Goal: Task Accomplishment & Management: Manage account settings

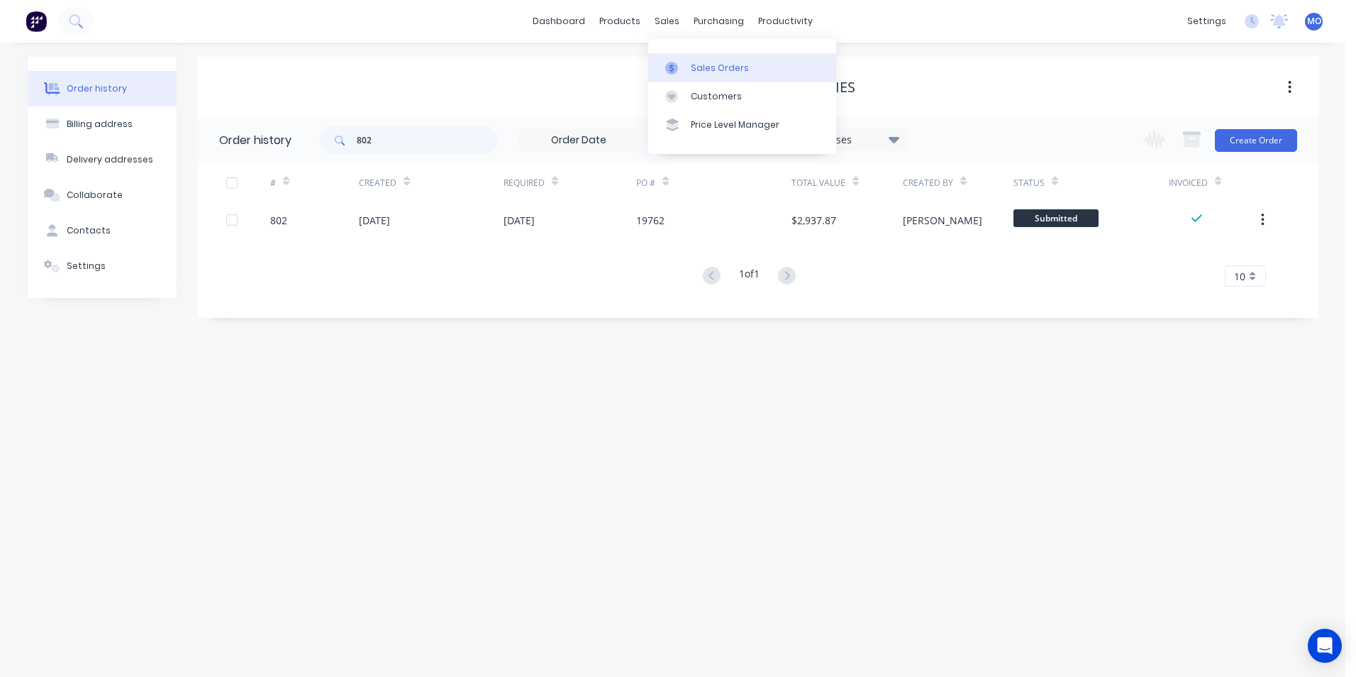
click at [701, 67] on div "Sales Orders" at bounding box center [720, 68] width 58 height 13
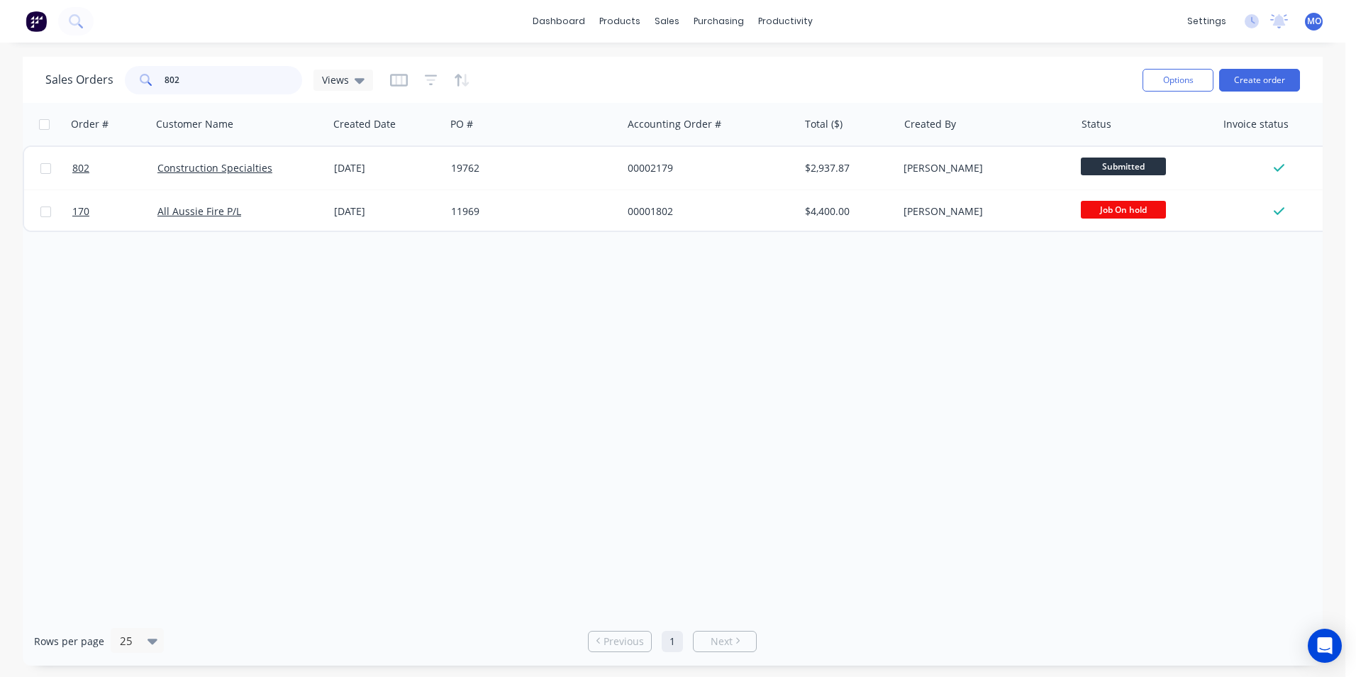
drag, startPoint x: 192, startPoint y: 81, endPoint x: 133, endPoint y: 72, distance: 58.8
click at [133, 72] on div "802" at bounding box center [213, 80] width 177 height 28
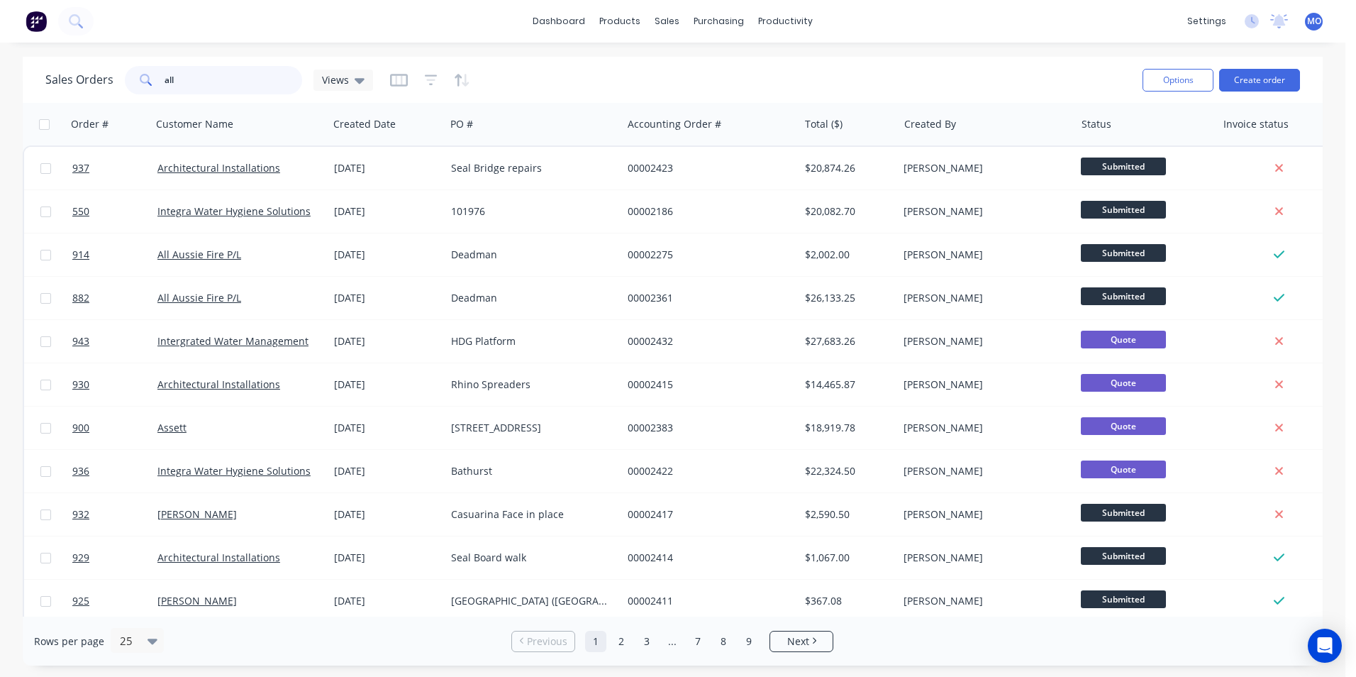
click at [185, 82] on input "all" at bounding box center [234, 80] width 138 height 28
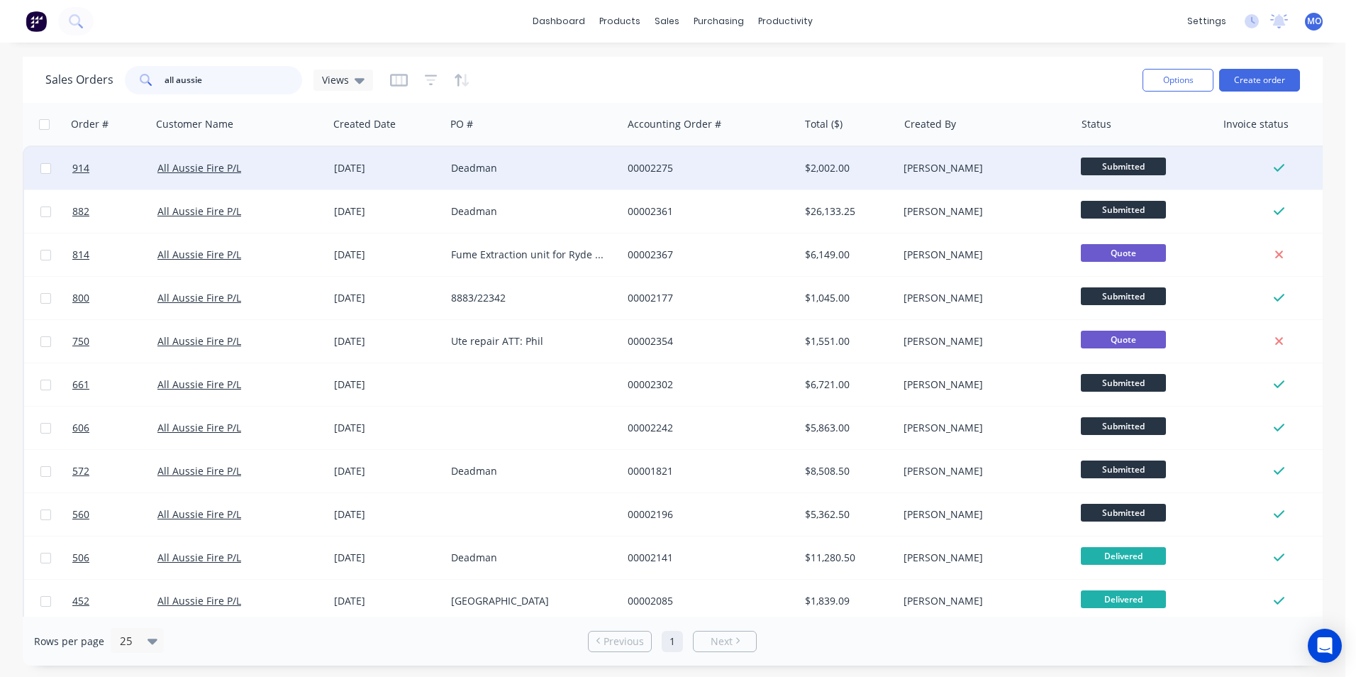
type input "all aussie"
click at [485, 172] on div "Deadman" at bounding box center [529, 168] width 157 height 14
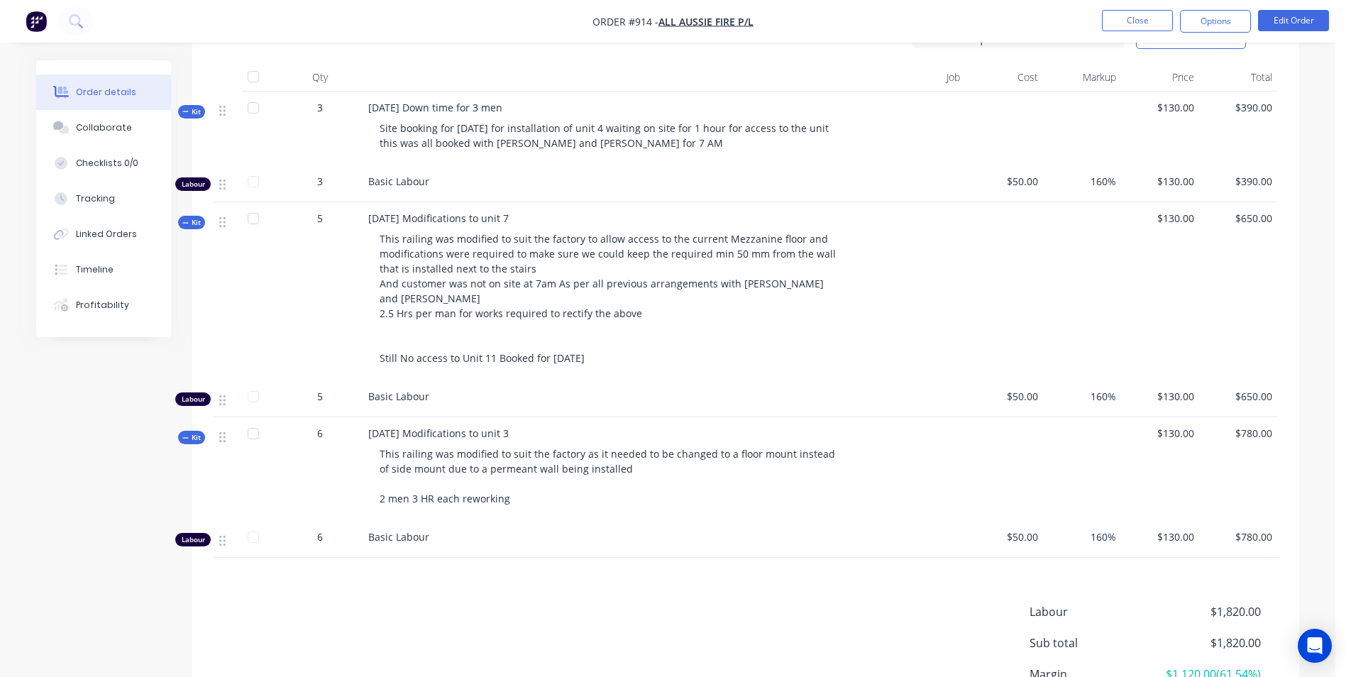
scroll to position [426, 0]
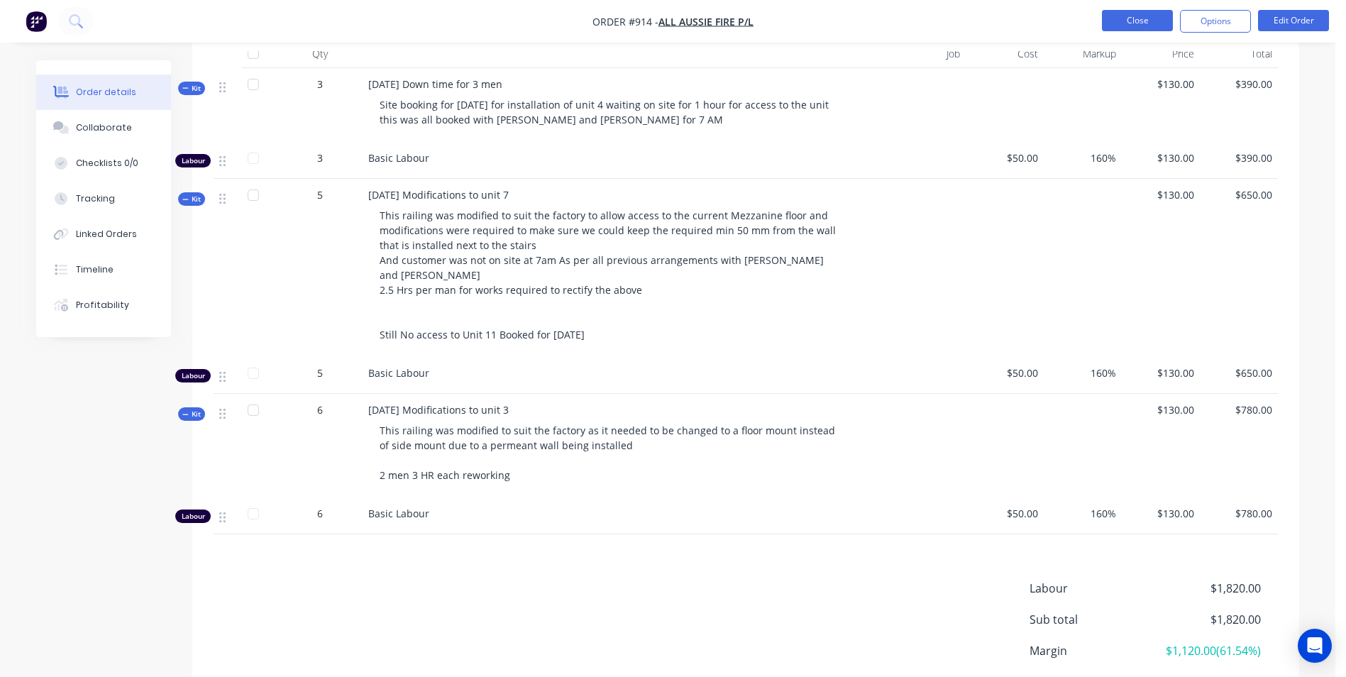
click at [1110, 18] on button "Close" at bounding box center [1137, 20] width 71 height 21
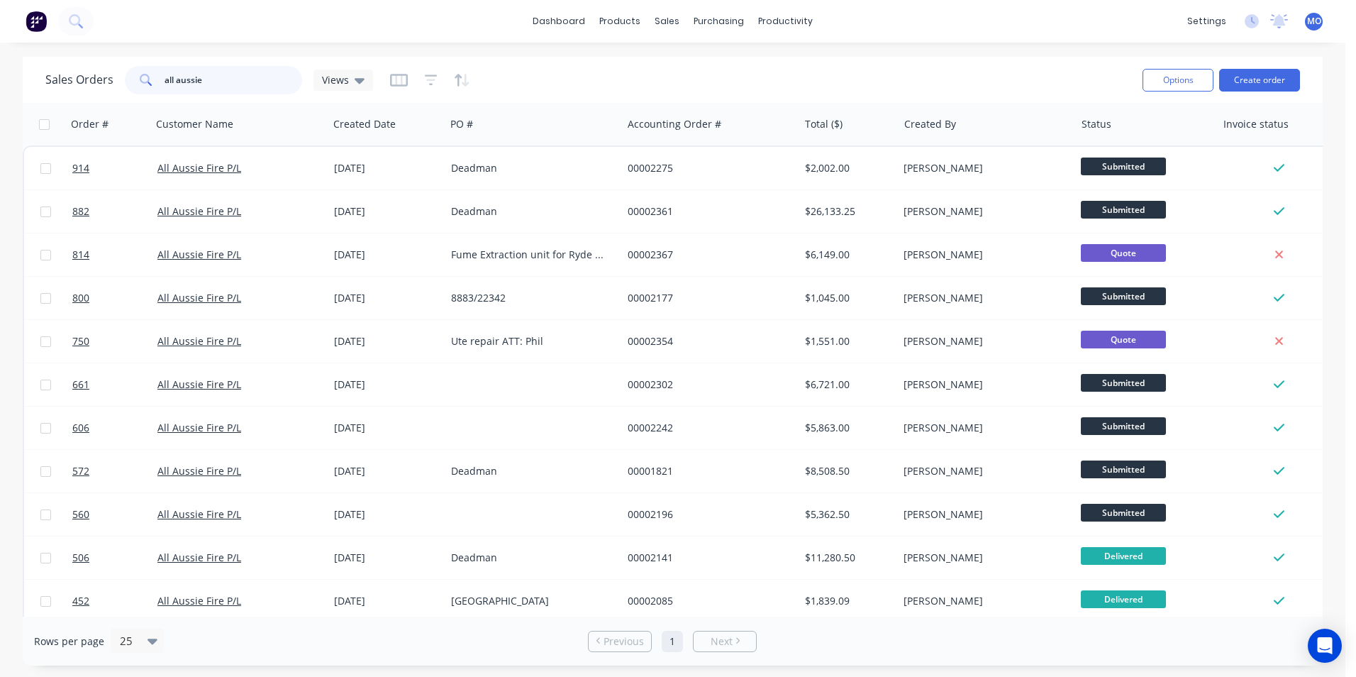
drag, startPoint x: 265, startPoint y: 80, endPoint x: 11, endPoint y: 107, distance: 254.7
click at [11, 107] on div "Sales Orders all aussie Views Options Create order Order # Customer Name Create…" at bounding box center [673, 361] width 1346 height 609
type input "949"
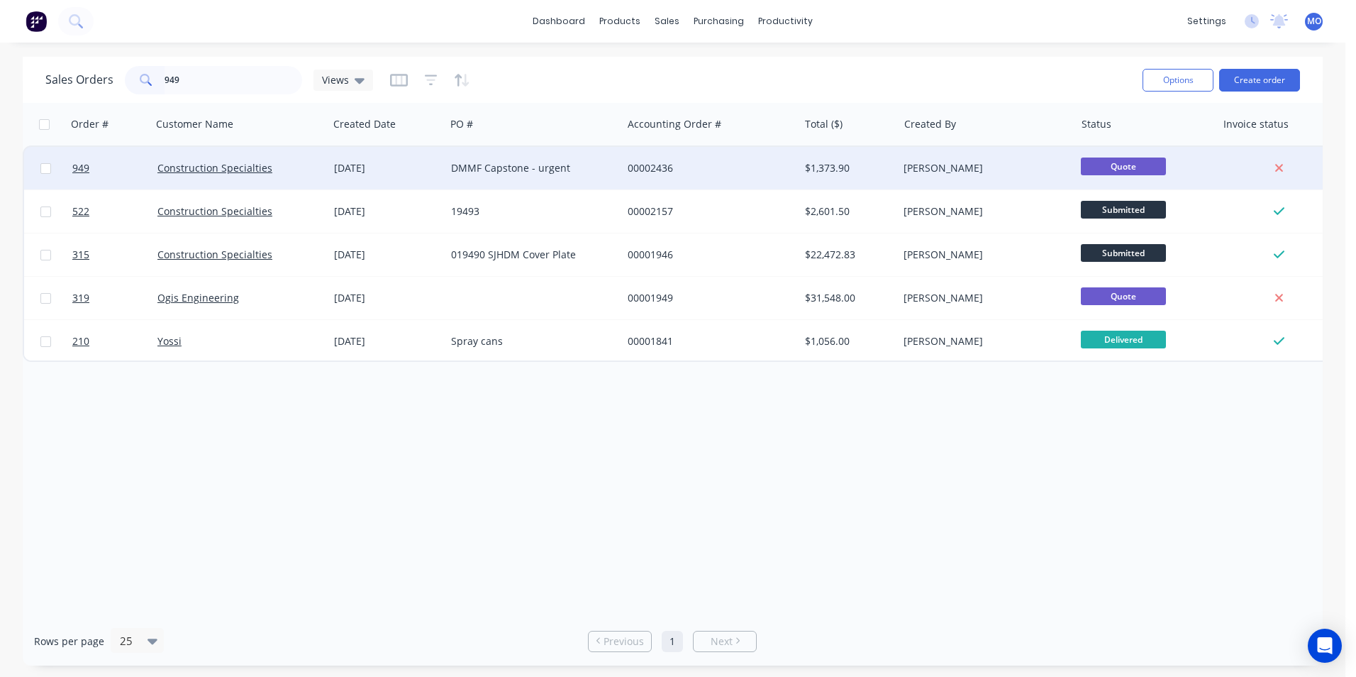
click at [217, 153] on div "Construction Specialties" at bounding box center [240, 168] width 177 height 43
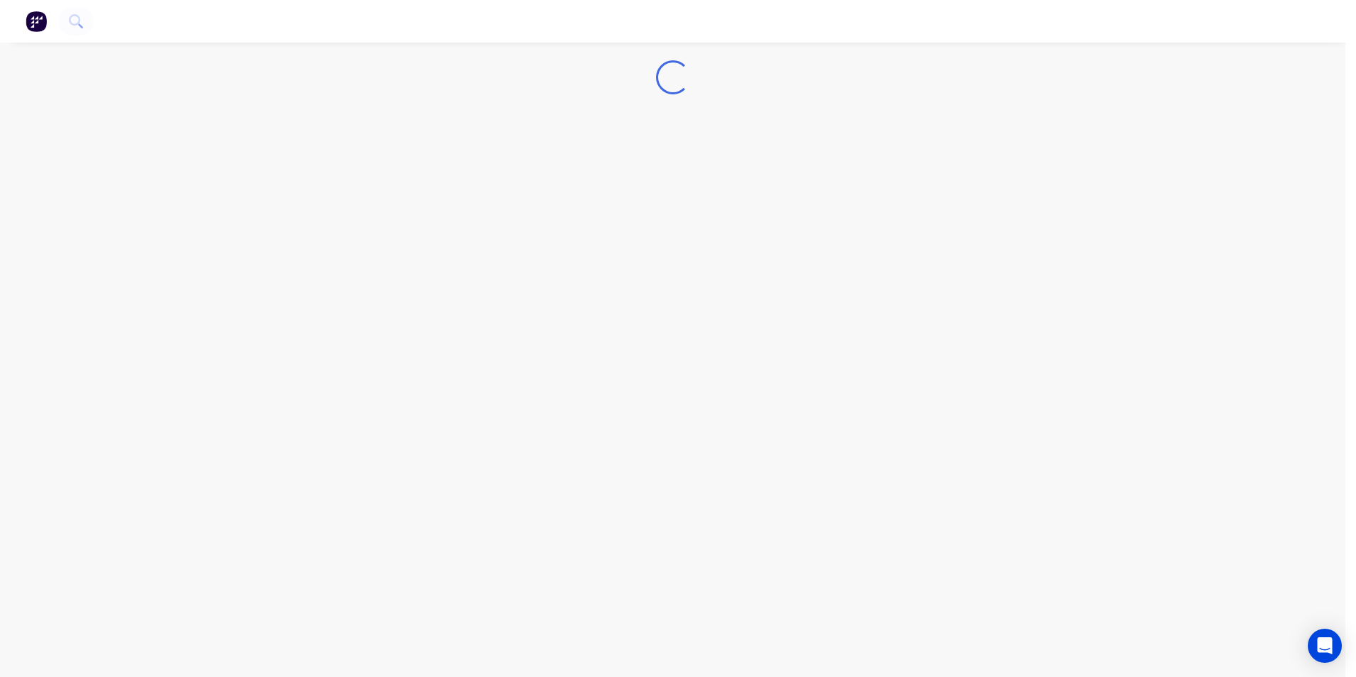
click at [218, 153] on div "Loading..." at bounding box center [673, 338] width 1346 height 677
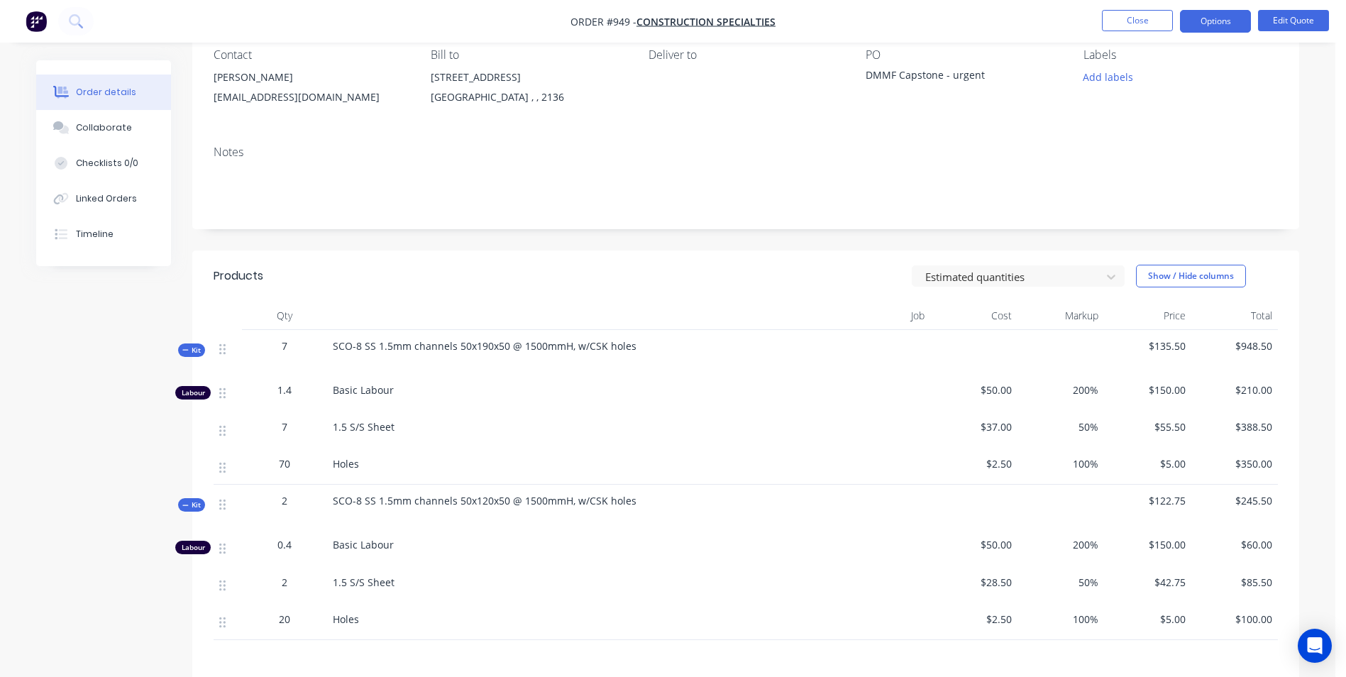
scroll to position [213, 0]
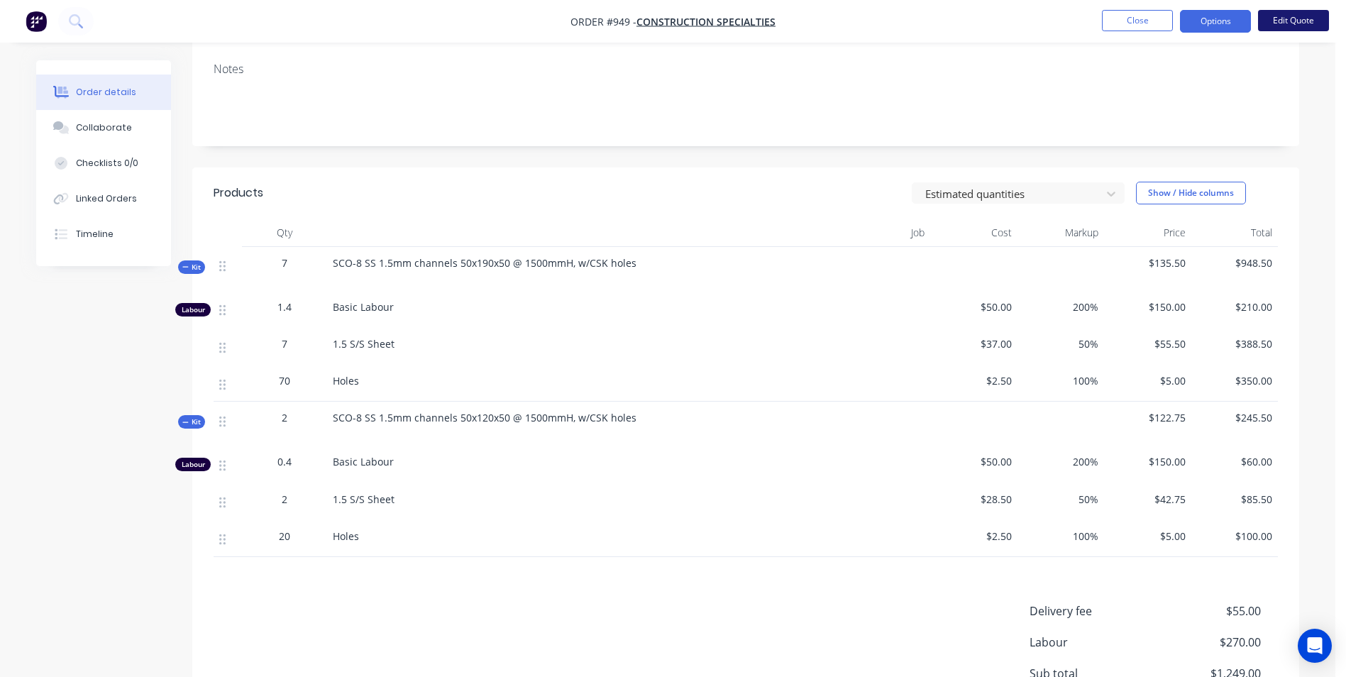
click at [1305, 21] on button "Edit Quote" at bounding box center [1293, 20] width 71 height 21
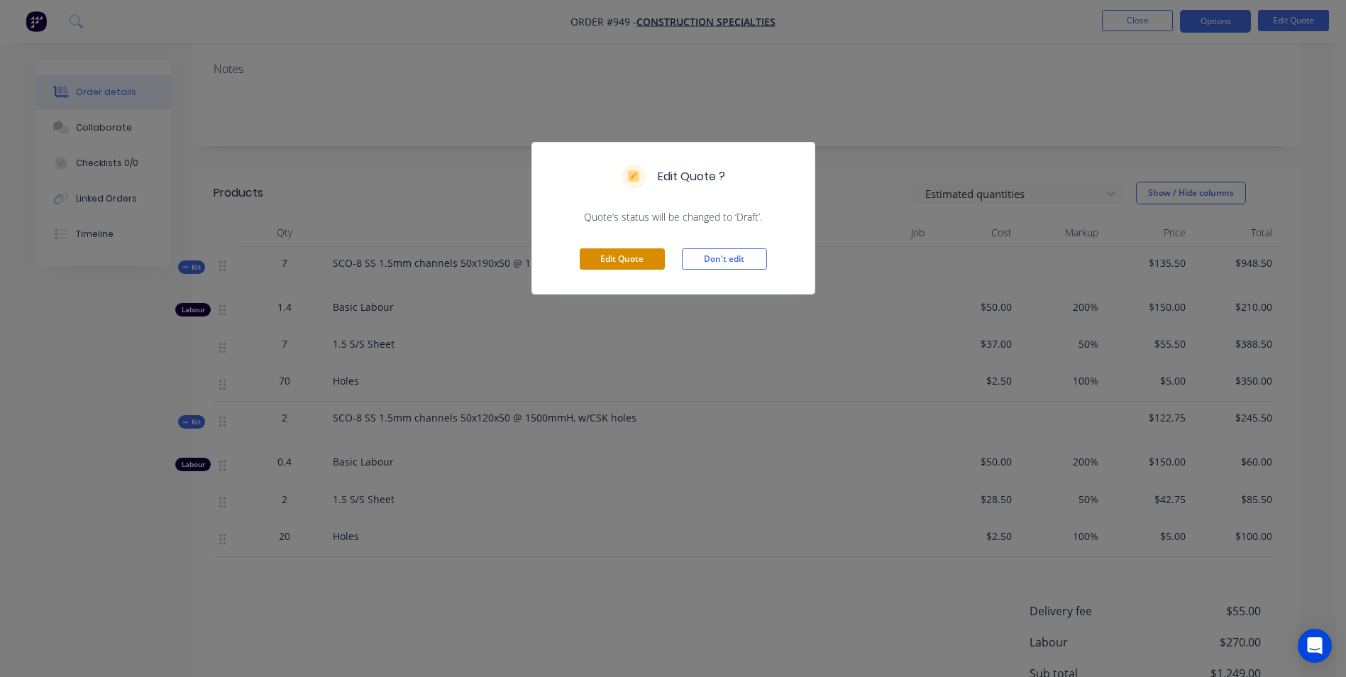
click at [634, 259] on button "Edit Quote" at bounding box center [622, 258] width 85 height 21
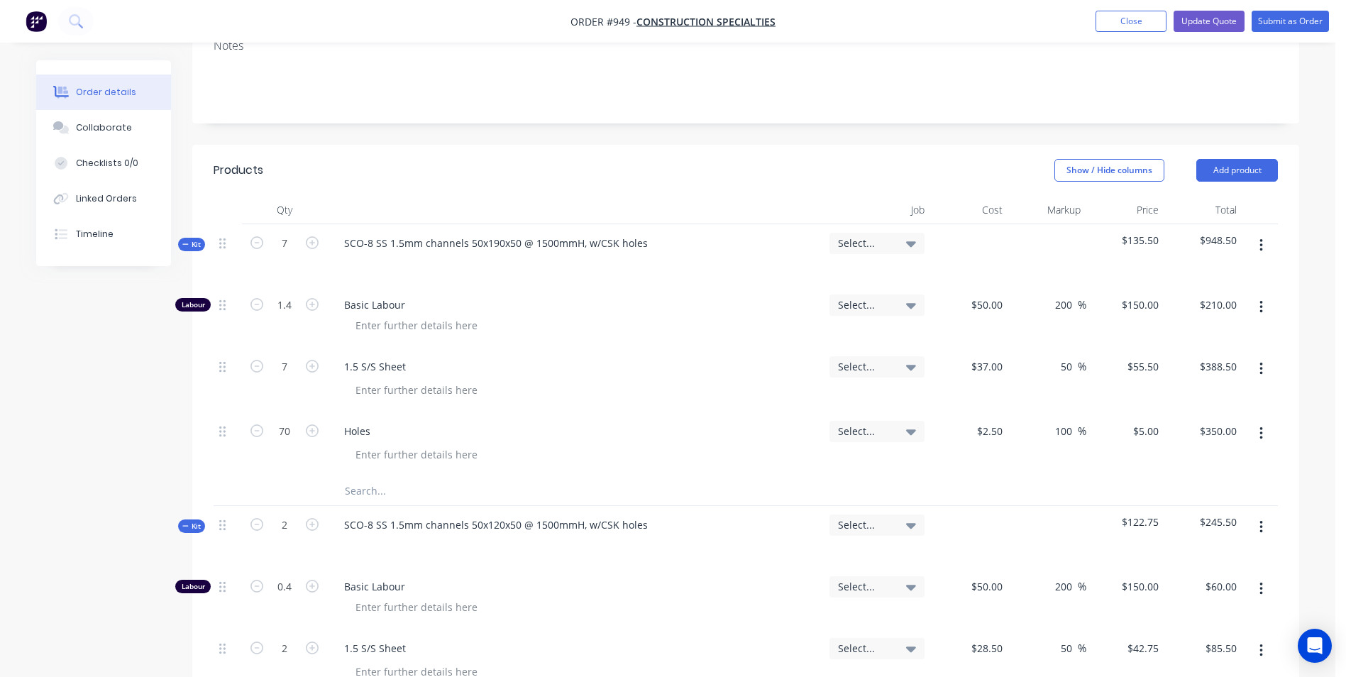
scroll to position [284, 0]
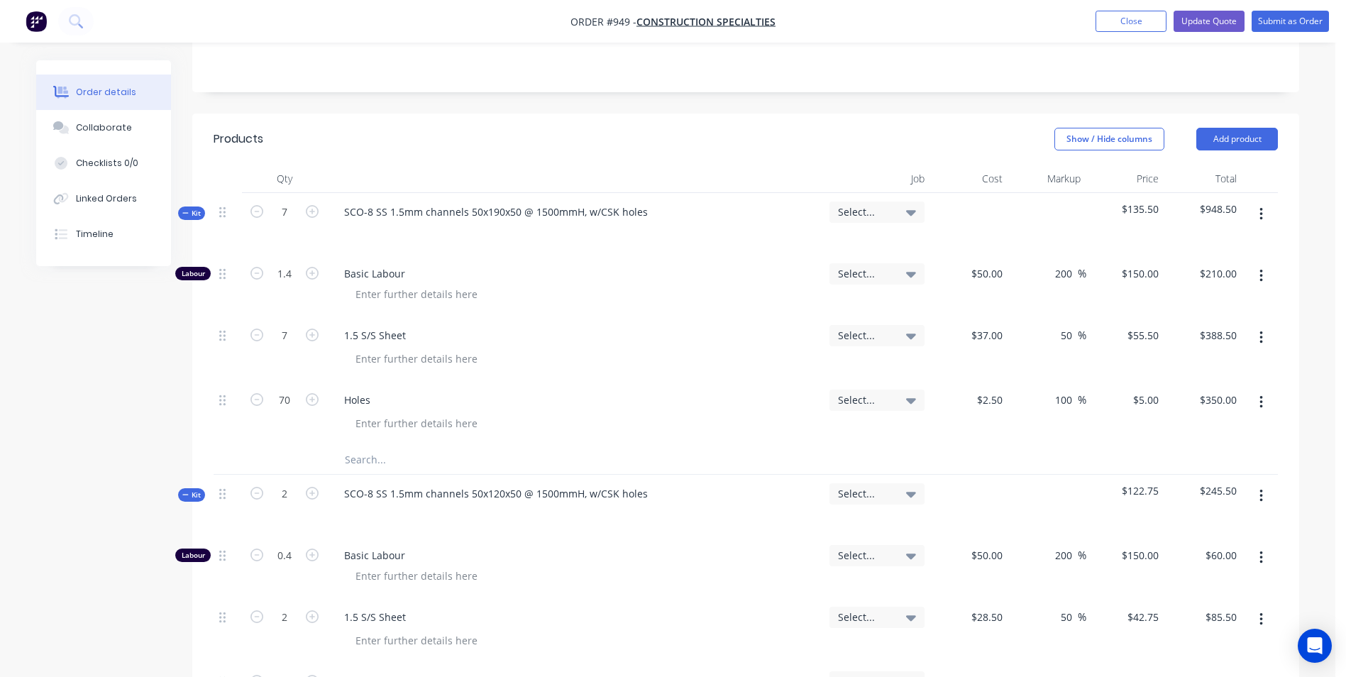
click at [1261, 405] on icon "button" at bounding box center [1261, 402] width 4 height 16
click at [1177, 519] on div "Delete" at bounding box center [1210, 524] width 109 height 21
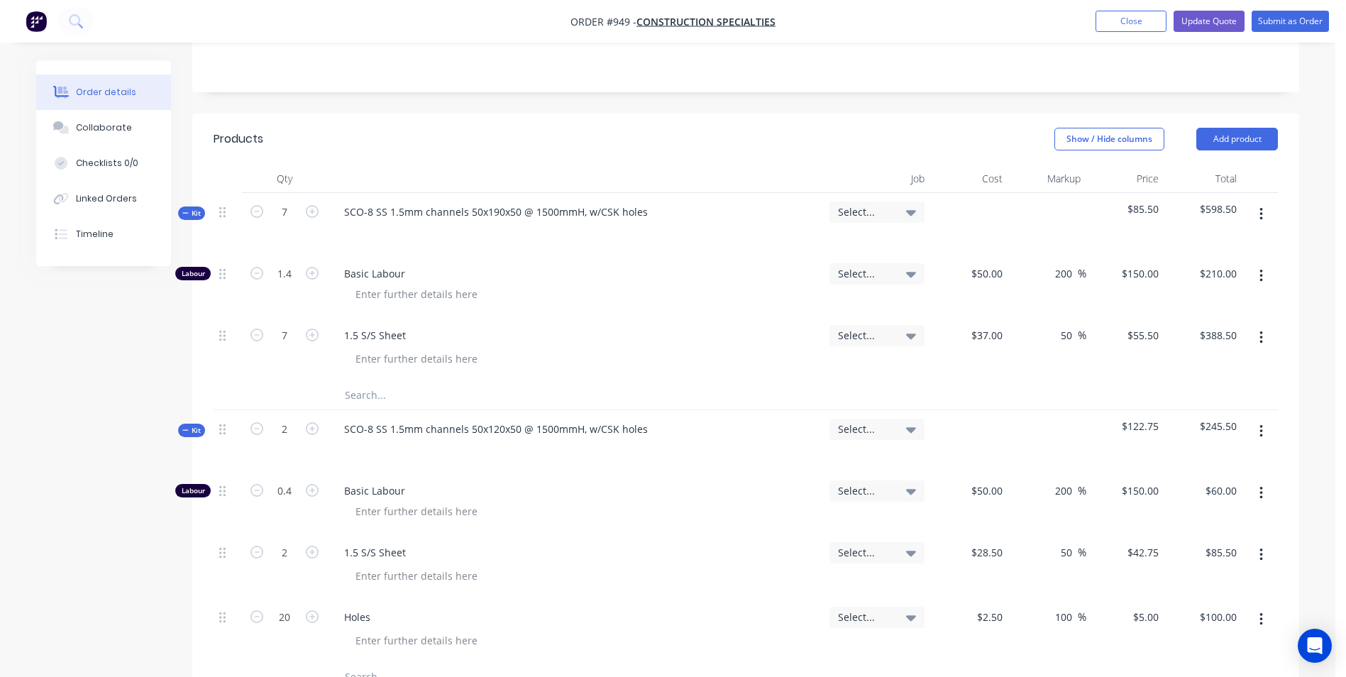
scroll to position [497, 0]
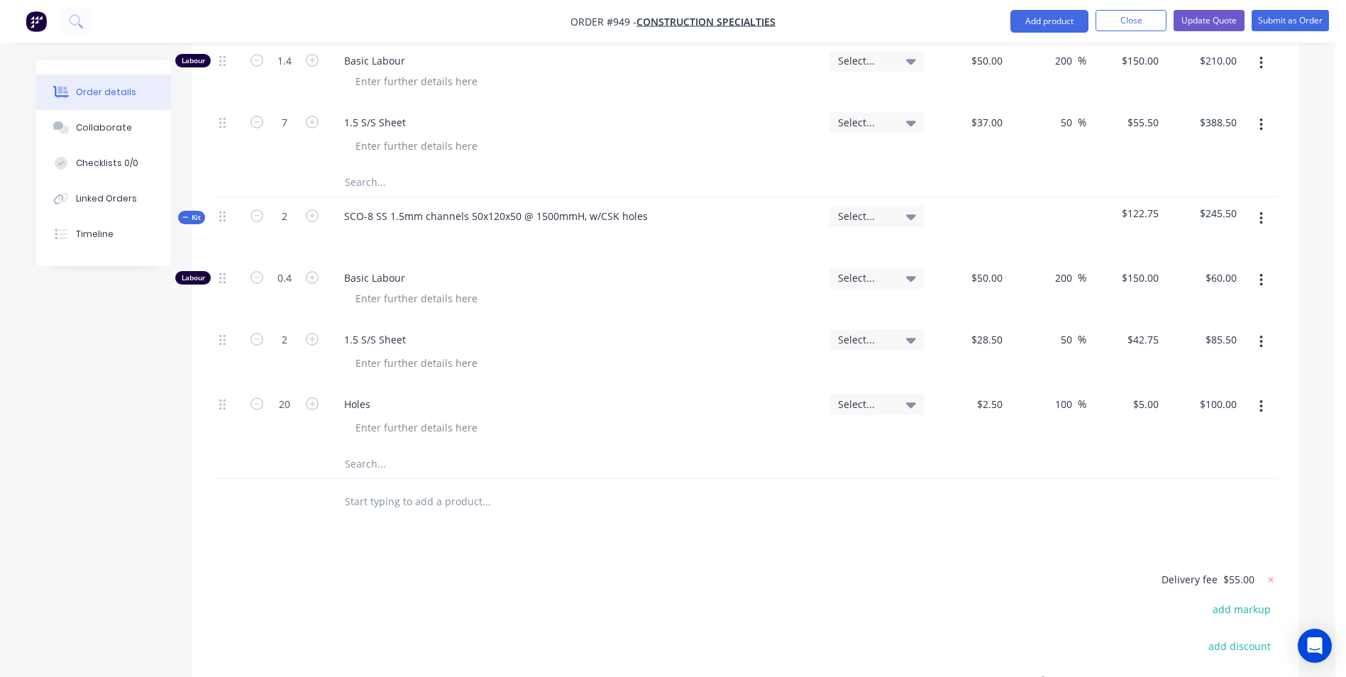
click at [1259, 411] on icon "button" at bounding box center [1261, 407] width 4 height 16
click at [1170, 524] on div "Delete" at bounding box center [1210, 529] width 109 height 21
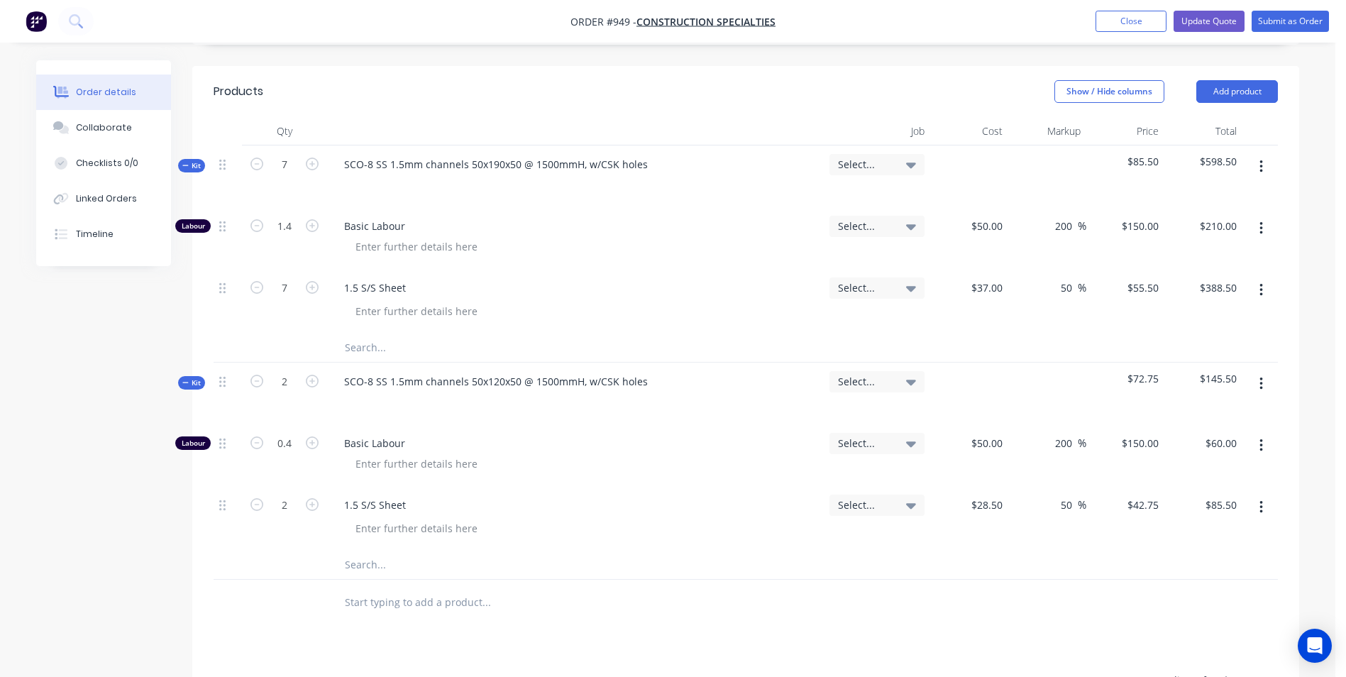
scroll to position [355, 0]
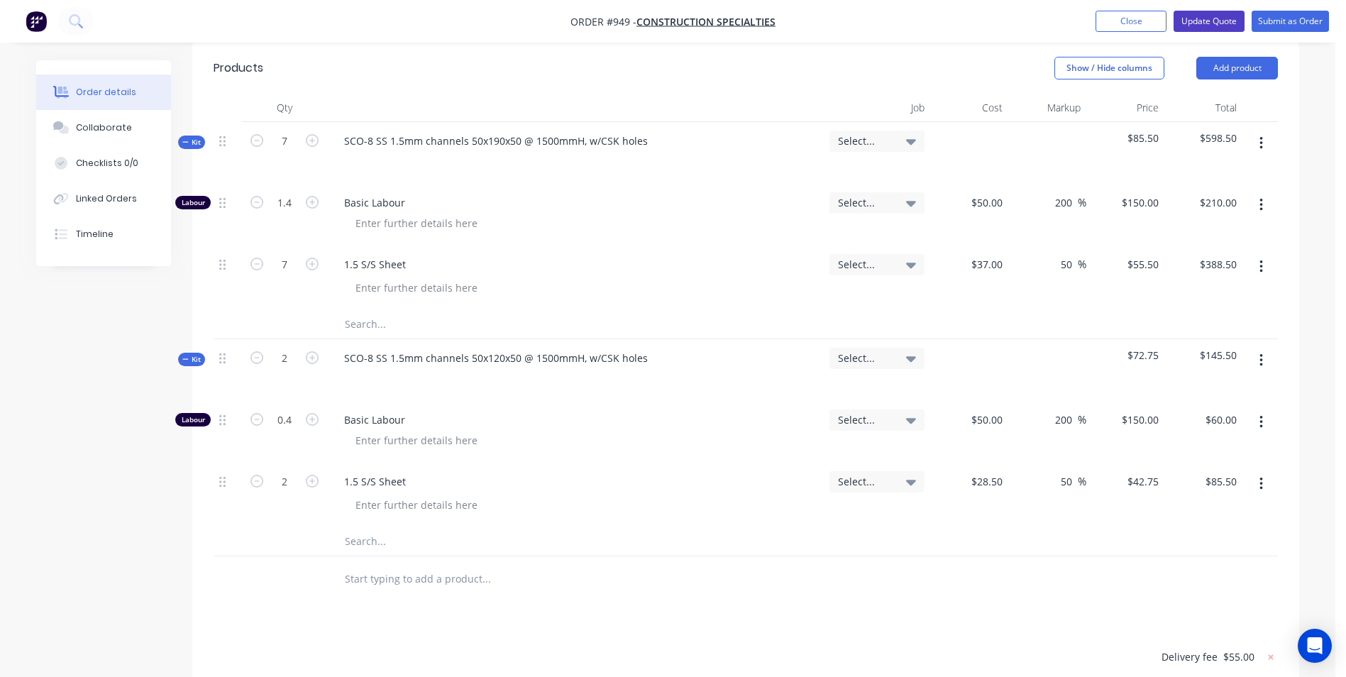
click at [1211, 23] on button "Update Quote" at bounding box center [1208, 21] width 71 height 21
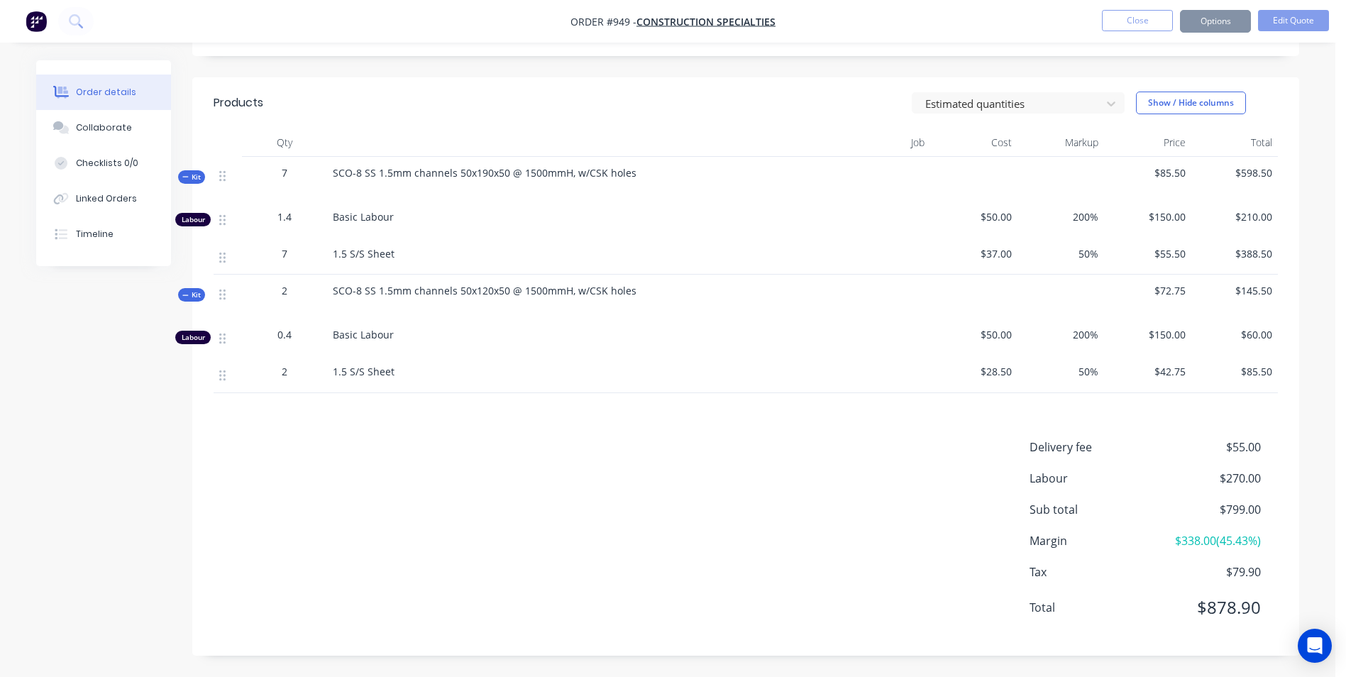
scroll to position [0, 0]
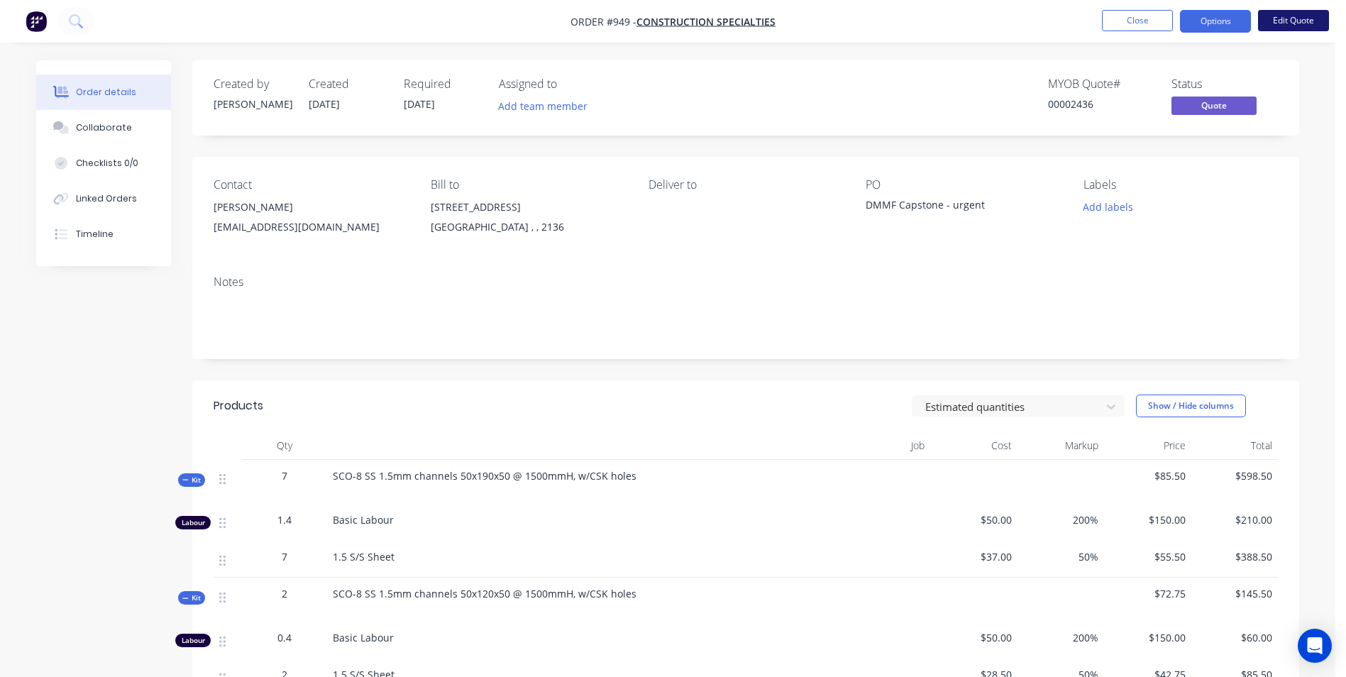
click at [1277, 27] on button "Edit Quote" at bounding box center [1293, 20] width 71 height 21
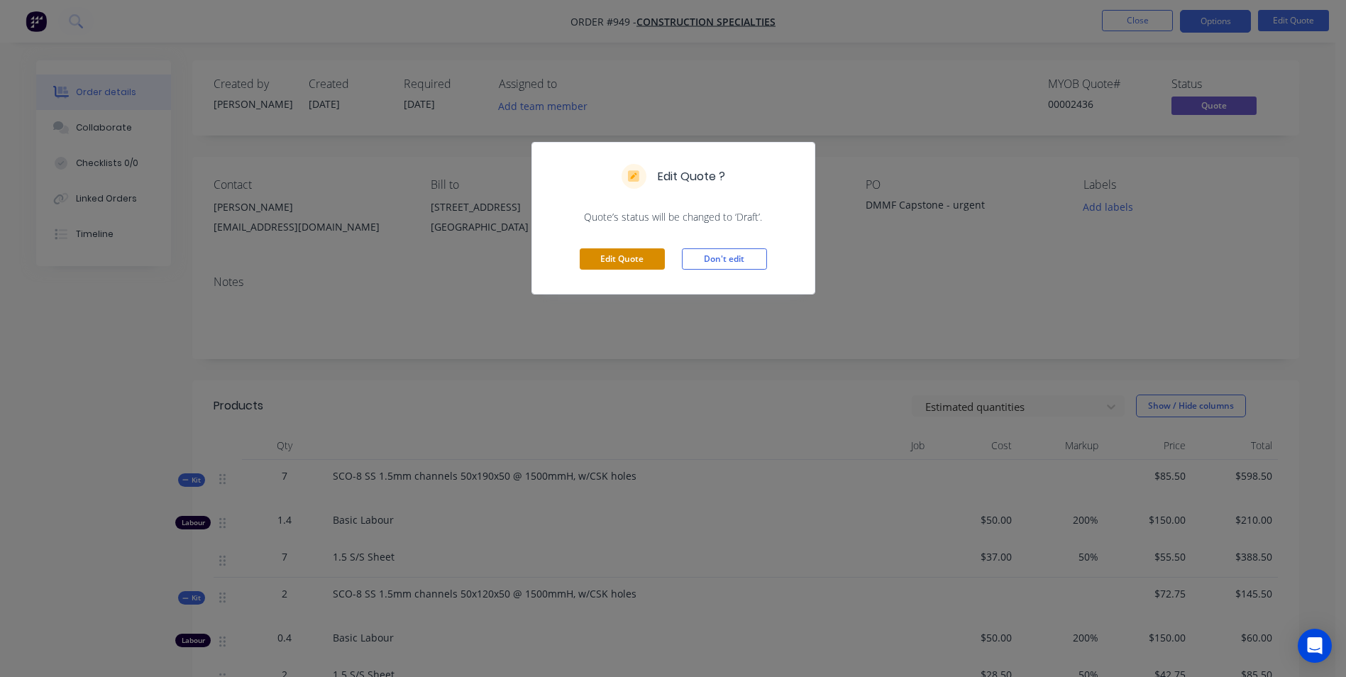
click at [641, 258] on button "Edit Quote" at bounding box center [622, 258] width 85 height 21
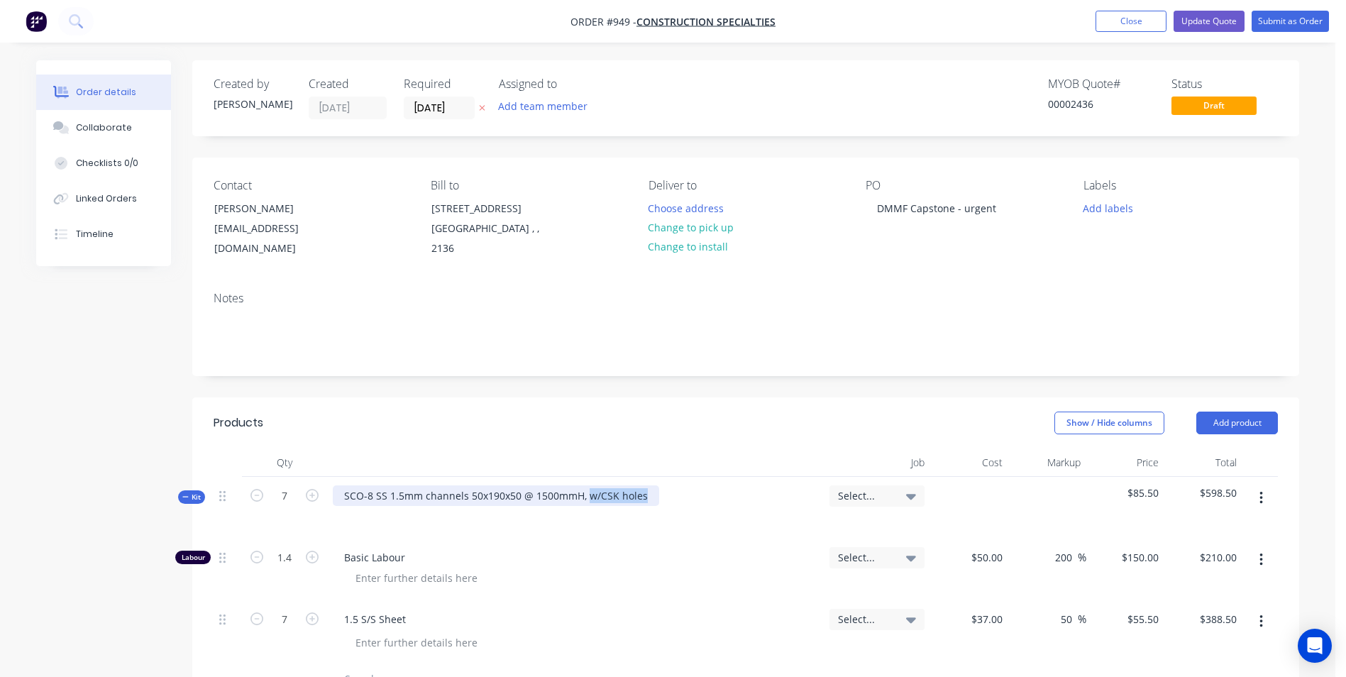
drag, startPoint x: 643, startPoint y: 489, endPoint x: 602, endPoint y: 504, distance: 44.0
click at [589, 492] on div "SCO-8 SS 1.5mm channels 50x190x50 @ 1500mmH, w/CSK holes" at bounding box center [496, 495] width 326 height 21
click at [400, 491] on div "SCO-8 SS 1.5mm channels 50x190x50 @ 1500mmH, No Holes" at bounding box center [488, 495] width 311 height 21
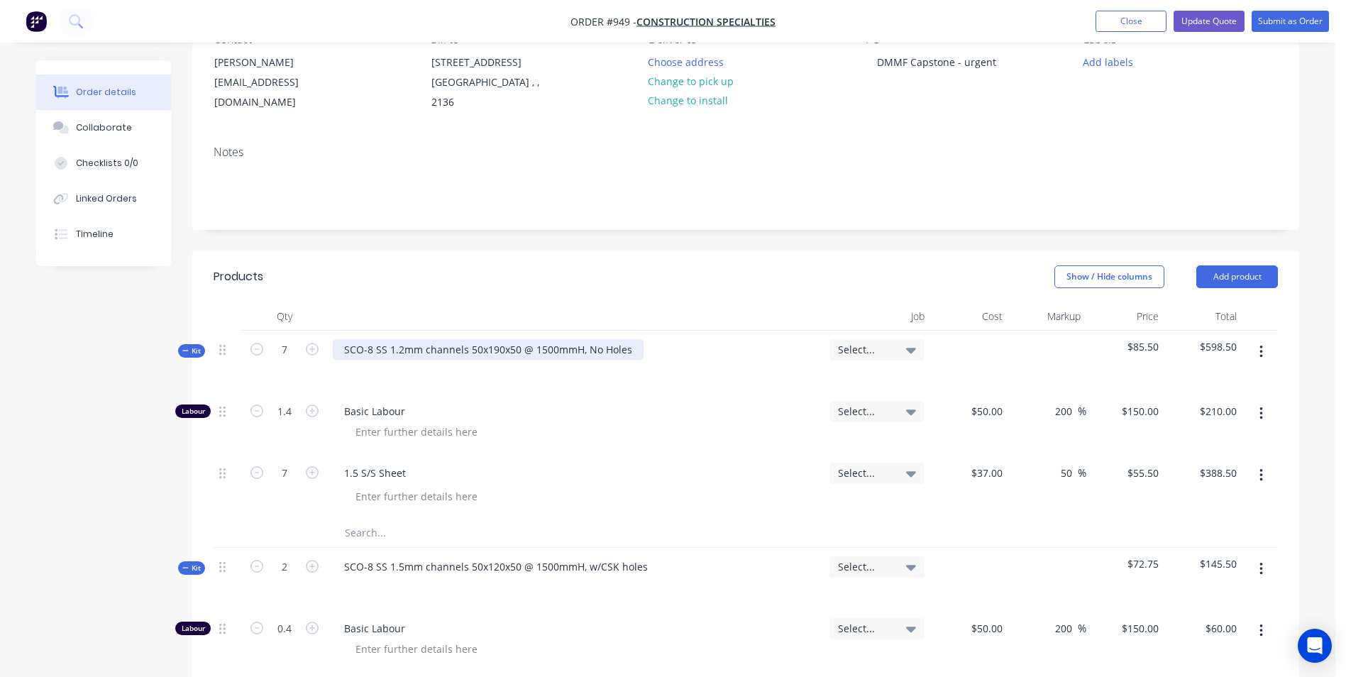
scroll to position [426, 0]
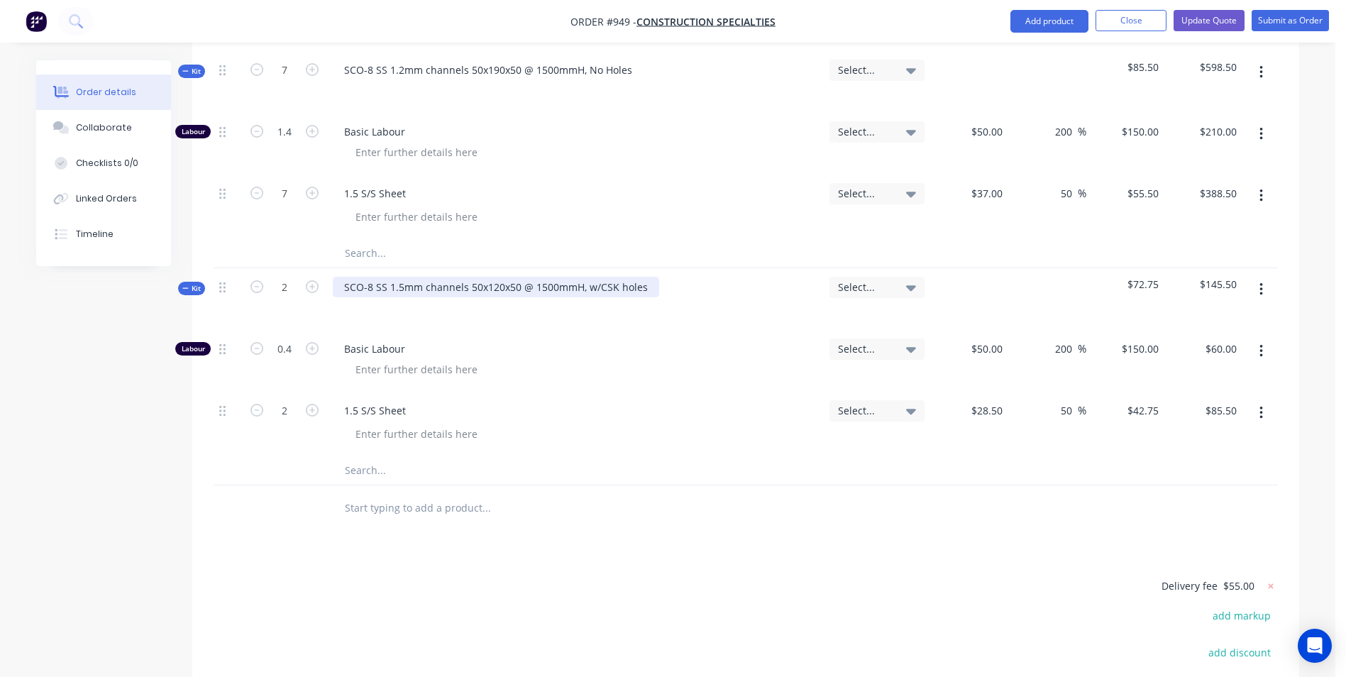
click at [653, 283] on div "SCO-8 SS 1.5mm channels 50x120x50 @ 1500mmH, w/CSK holes" at bounding box center [496, 287] width 326 height 21
click at [402, 278] on div "SCO-8 SS 1.5mm channels 50x120x50 @ 1500mmH, No holes" at bounding box center [488, 287] width 310 height 21
click at [1194, 18] on button "Update Quote" at bounding box center [1208, 20] width 71 height 21
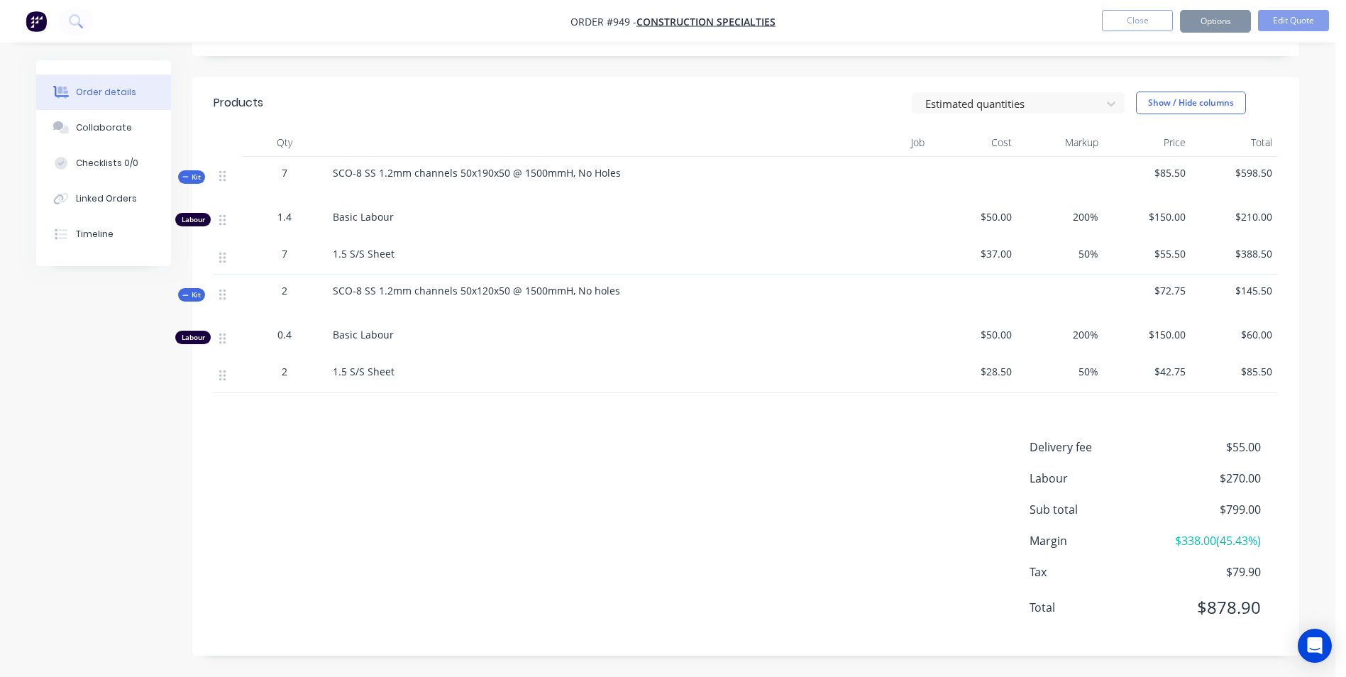
scroll to position [0, 0]
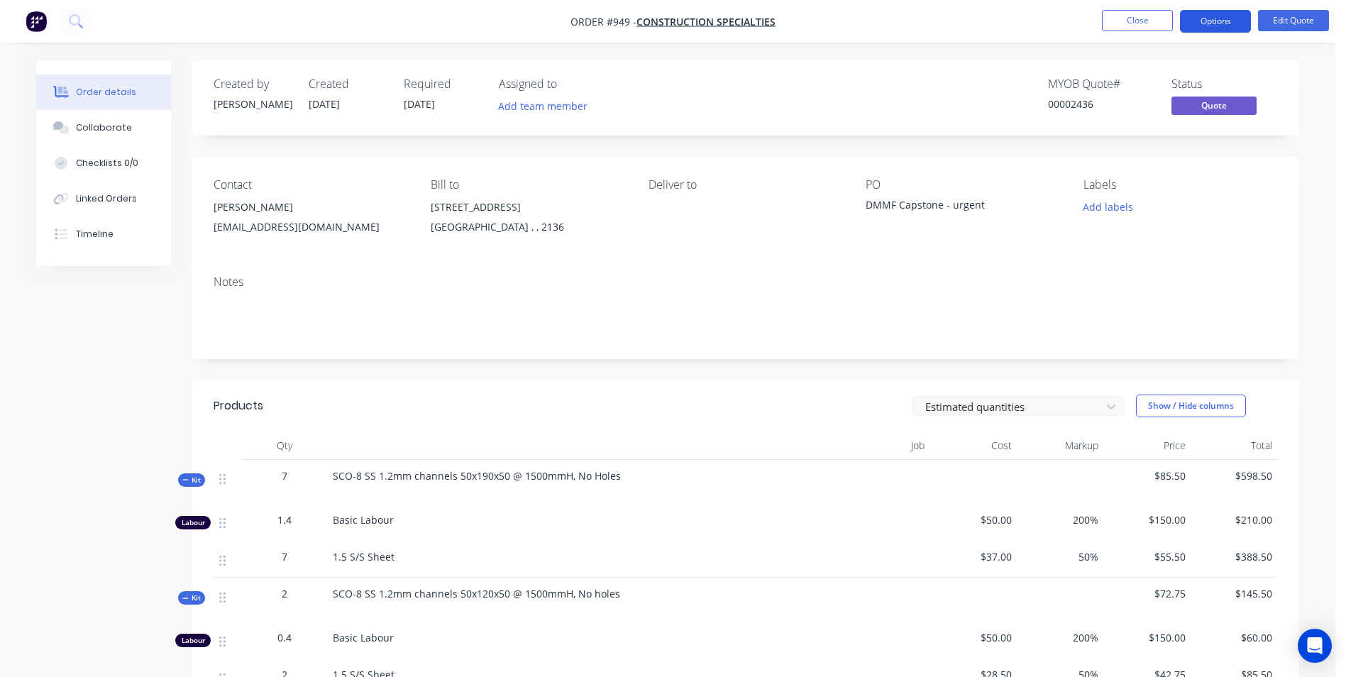
click at [1207, 19] on button "Options" at bounding box center [1215, 21] width 71 height 23
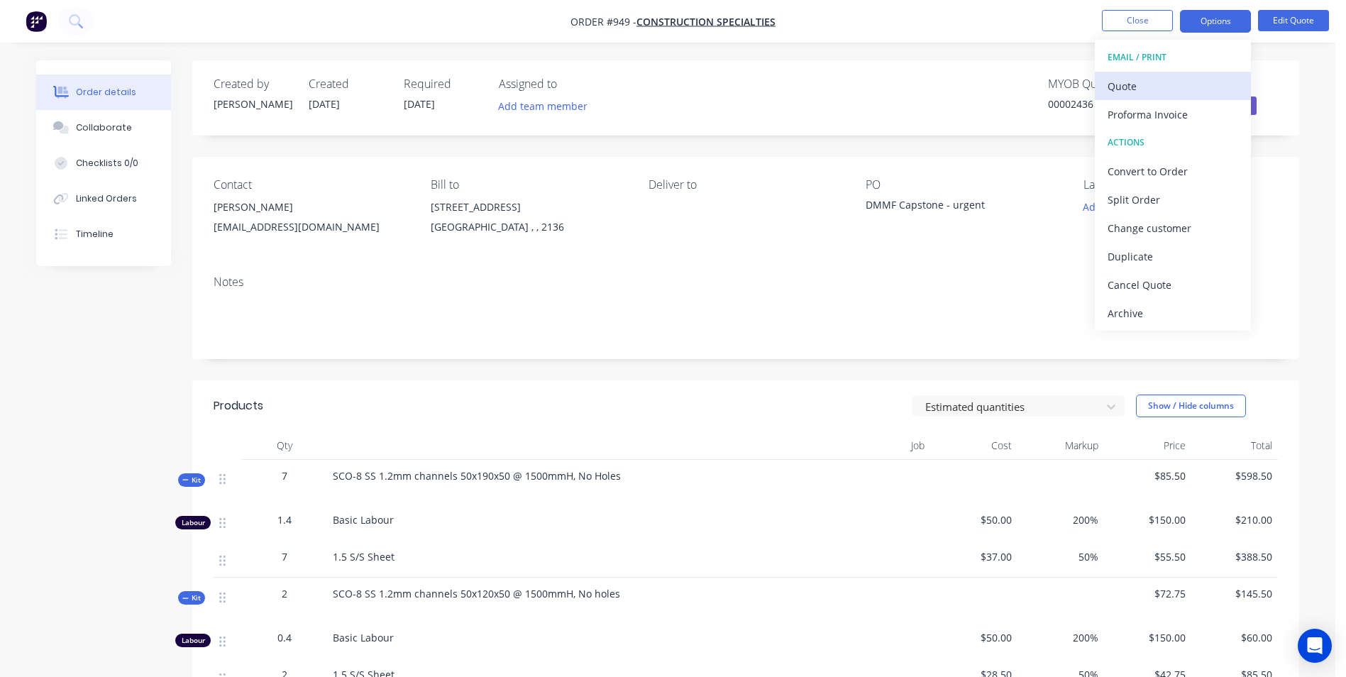
click at [1147, 91] on div "Quote" at bounding box center [1172, 86] width 131 height 21
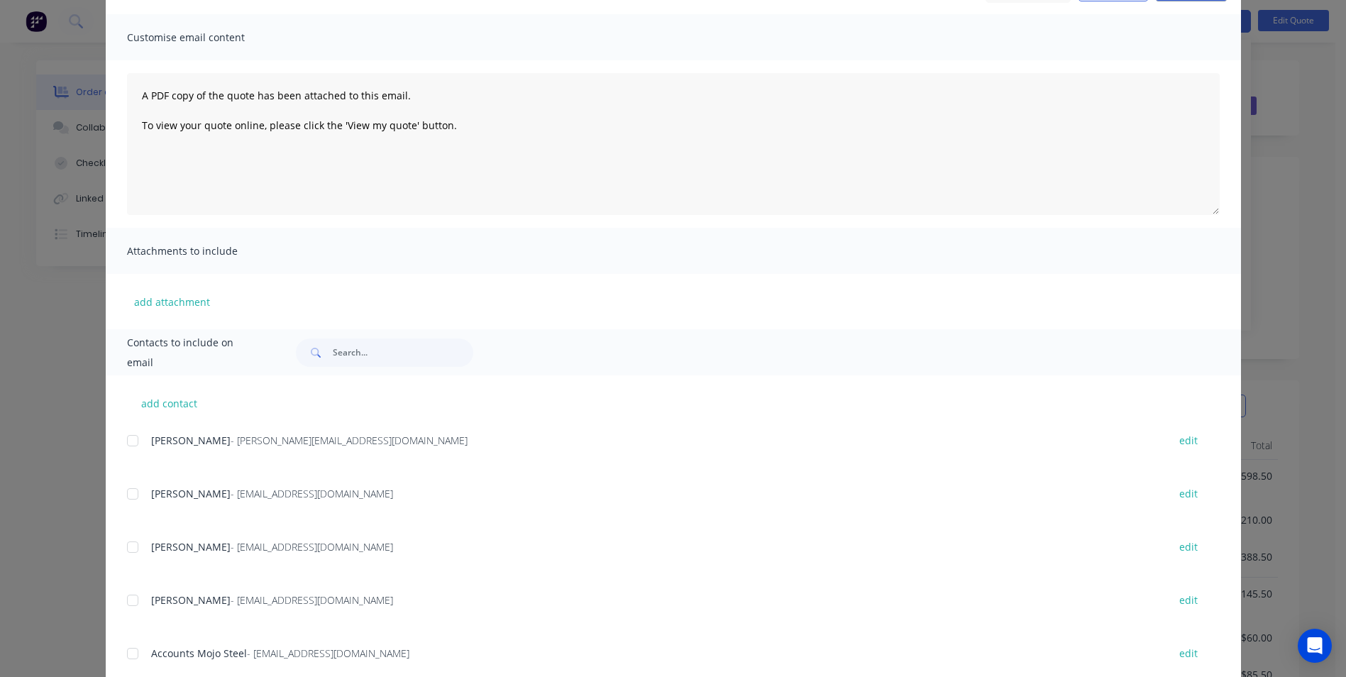
scroll to position [201, 0]
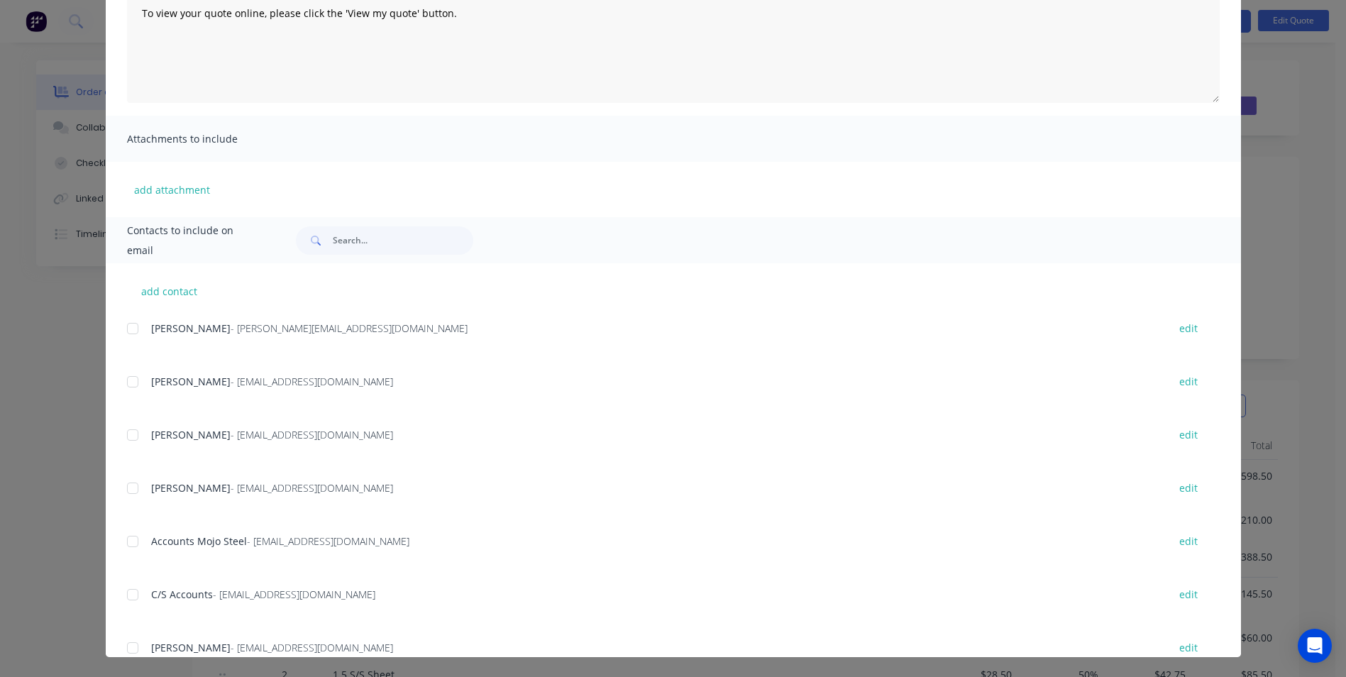
click at [136, 384] on div at bounding box center [132, 381] width 28 height 28
click at [128, 430] on div at bounding box center [132, 435] width 28 height 28
click at [133, 497] on div at bounding box center [132, 488] width 28 height 28
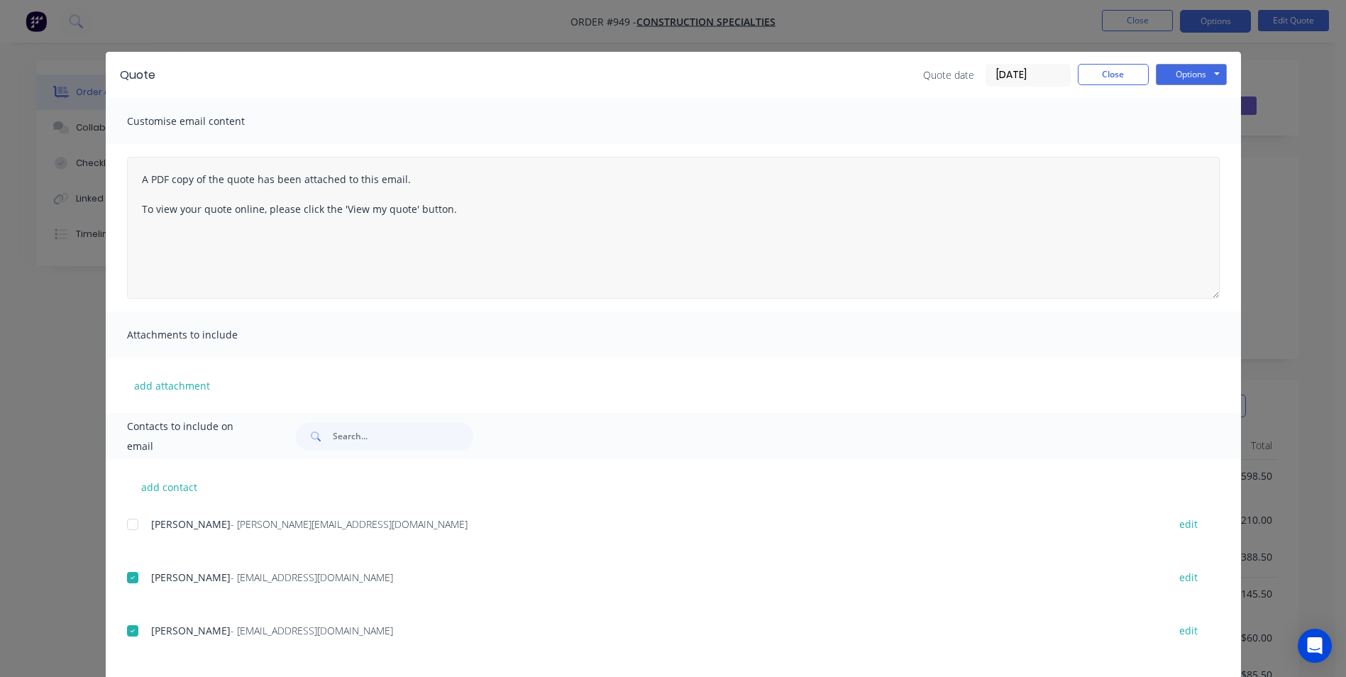
scroll to position [0, 0]
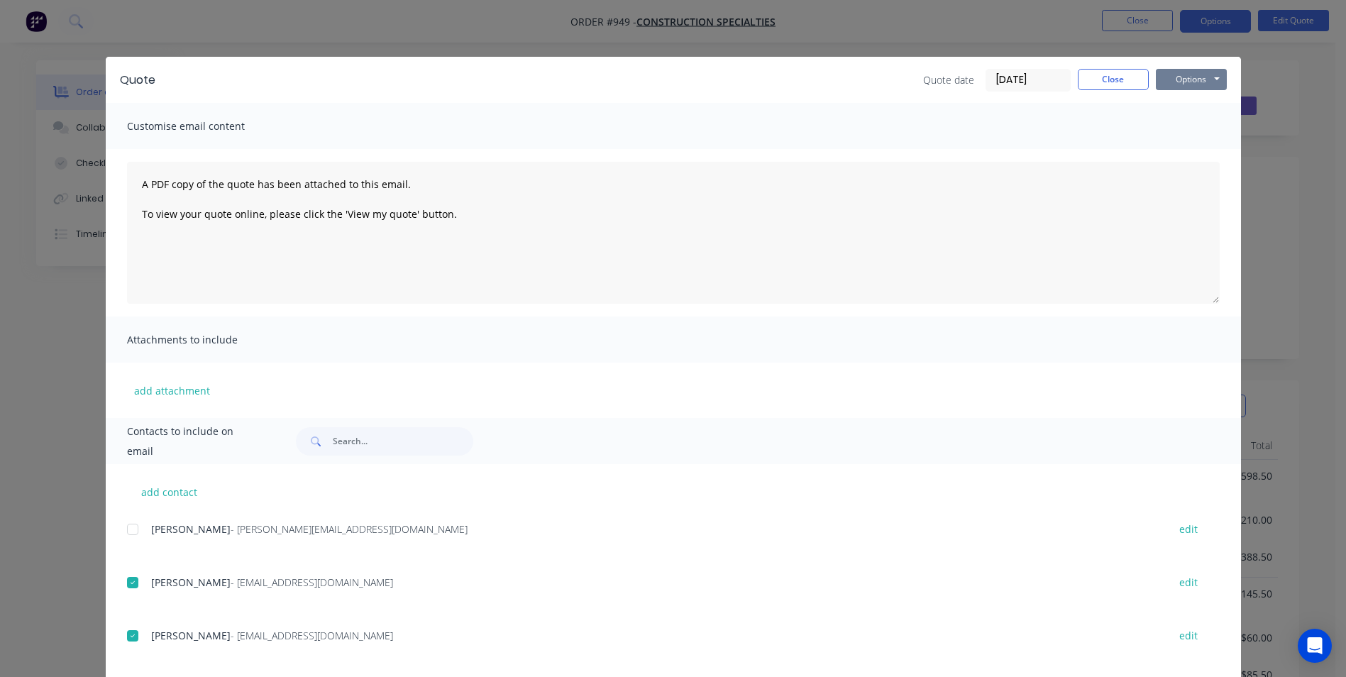
click at [1167, 82] on button "Options" at bounding box center [1191, 79] width 71 height 21
click at [1182, 144] on button "Email" at bounding box center [1201, 151] width 91 height 23
click at [1110, 82] on button "Close" at bounding box center [1113, 79] width 71 height 21
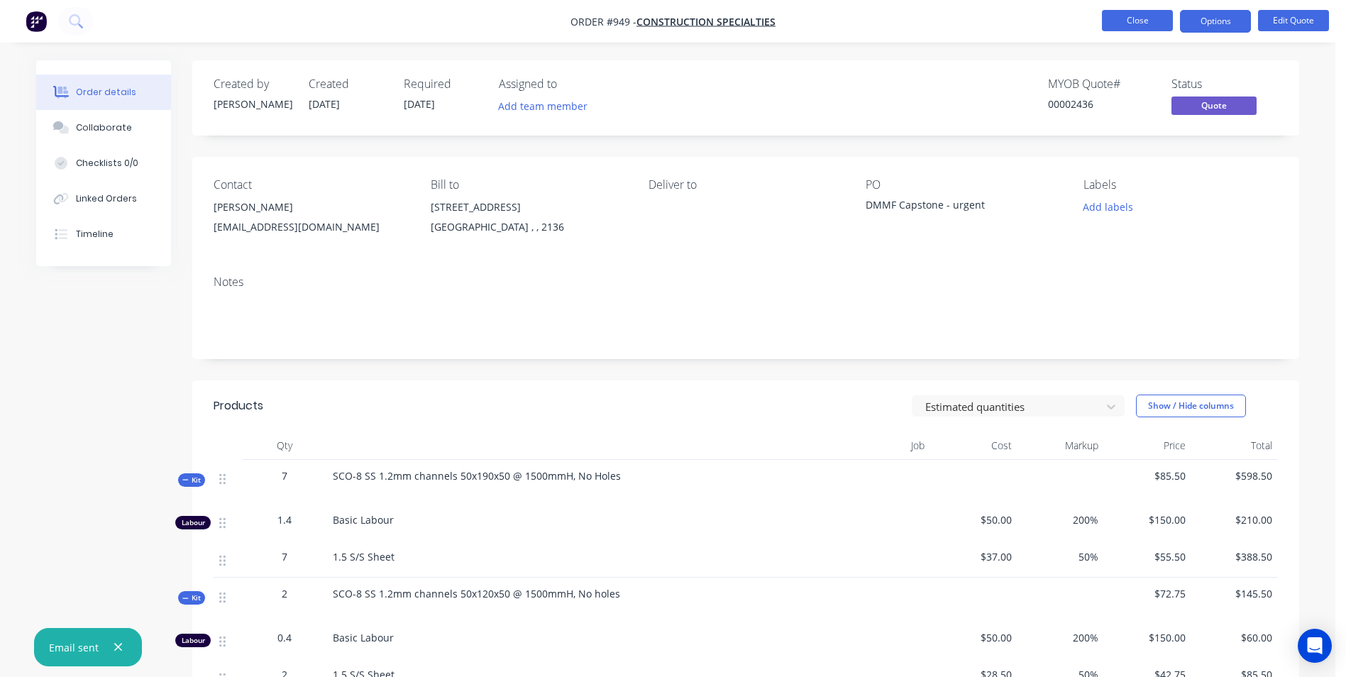
click at [1154, 25] on button "Close" at bounding box center [1137, 20] width 71 height 21
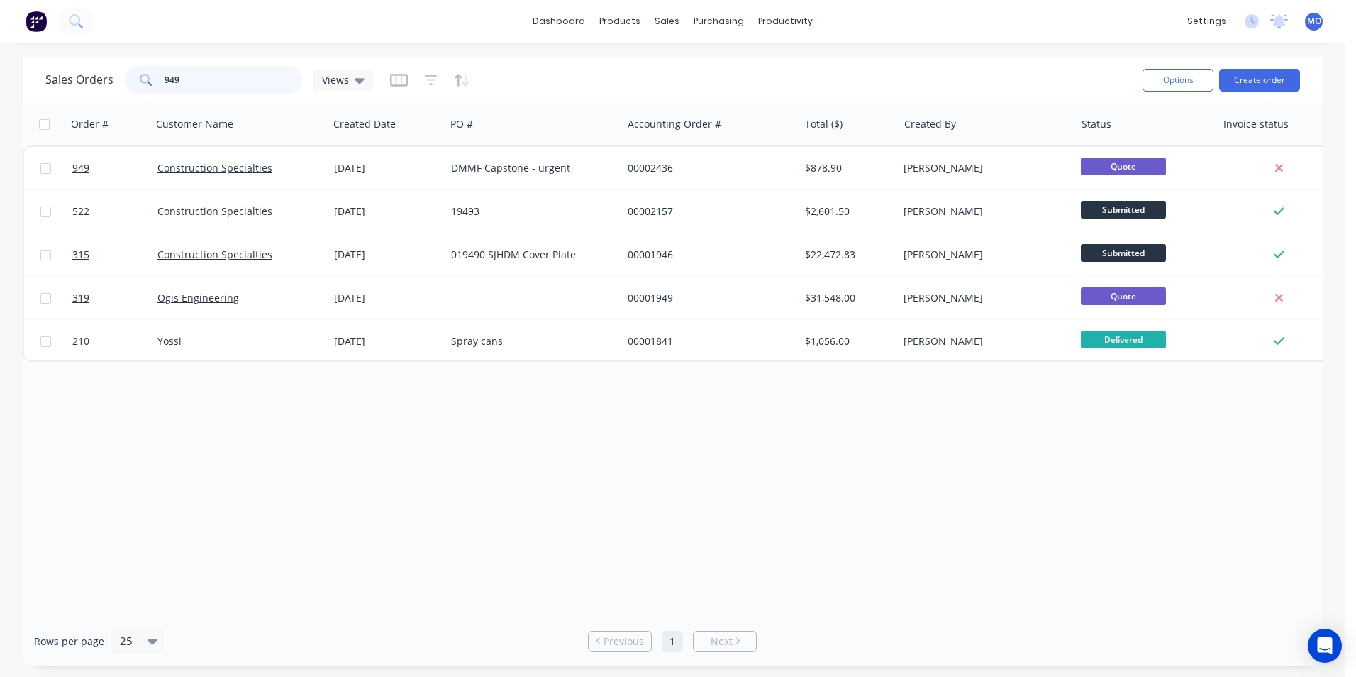
click at [239, 70] on input "949" at bounding box center [234, 80] width 138 height 28
type input "9"
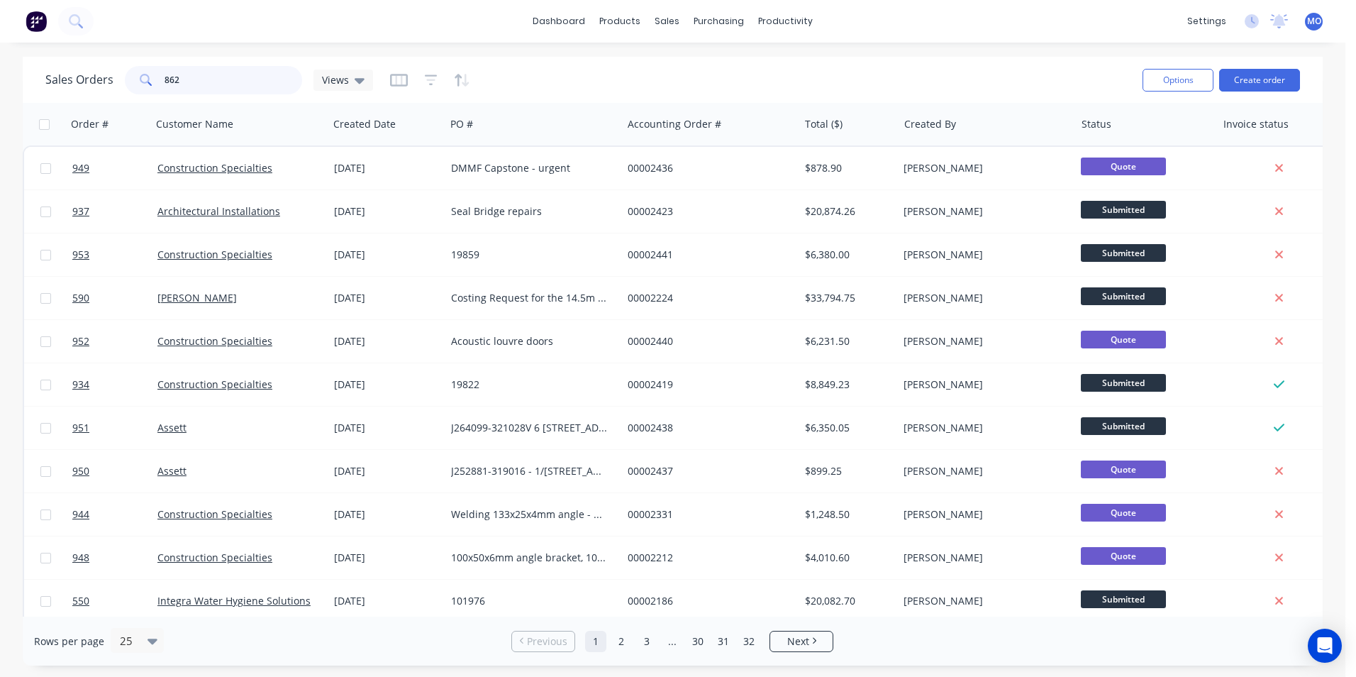
type input "862"
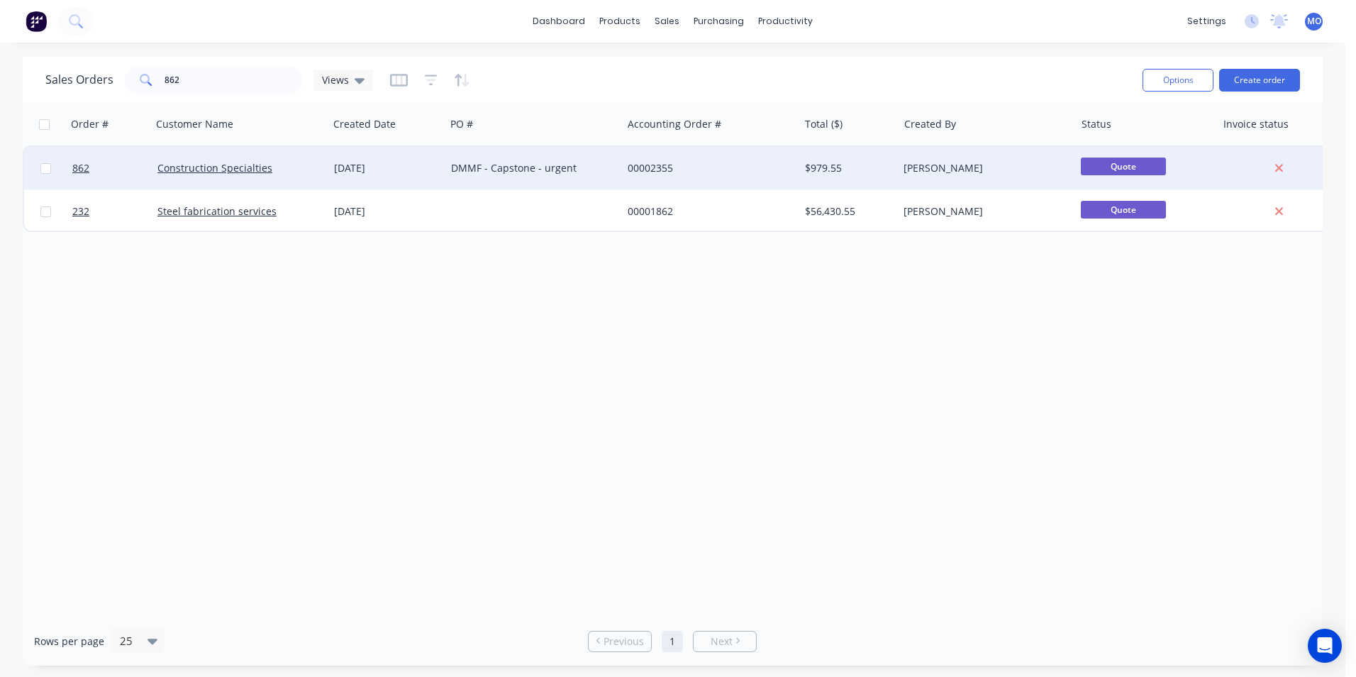
click at [200, 175] on div "Construction Specialties" at bounding box center [235, 168] width 157 height 14
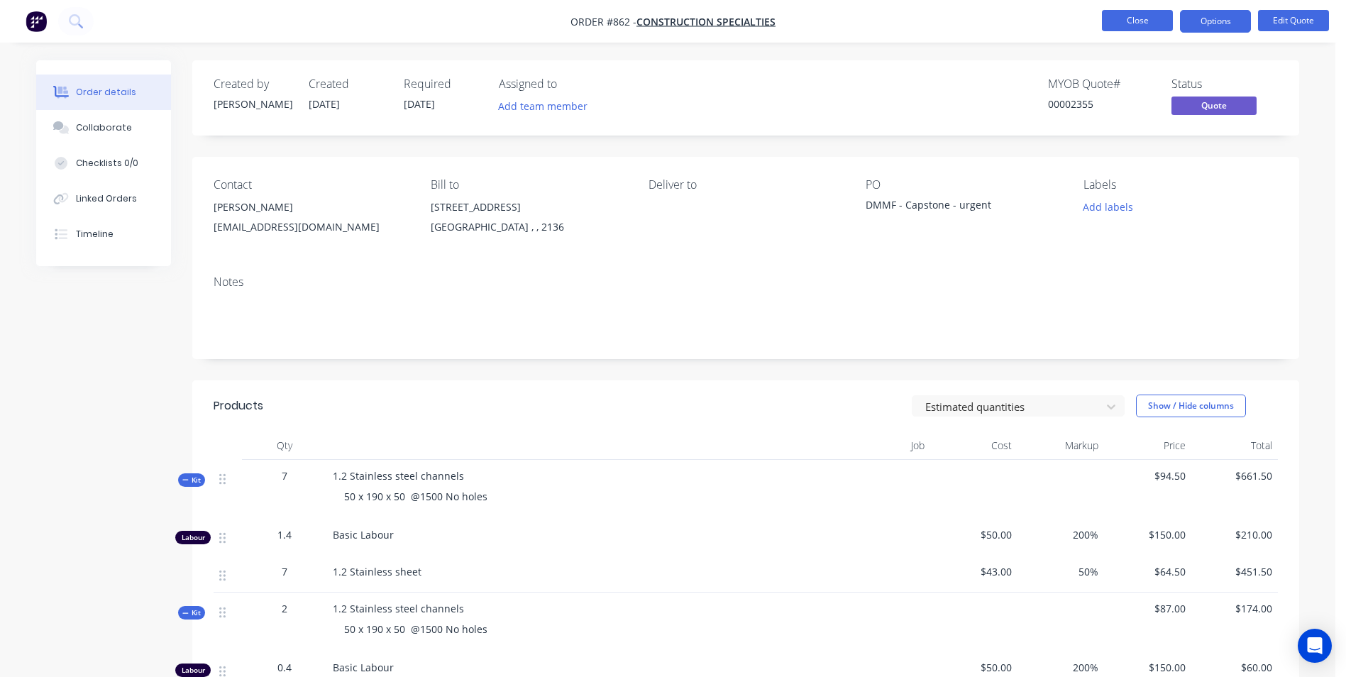
click at [1142, 26] on button "Close" at bounding box center [1137, 20] width 71 height 21
